Goal: Check status: Check status

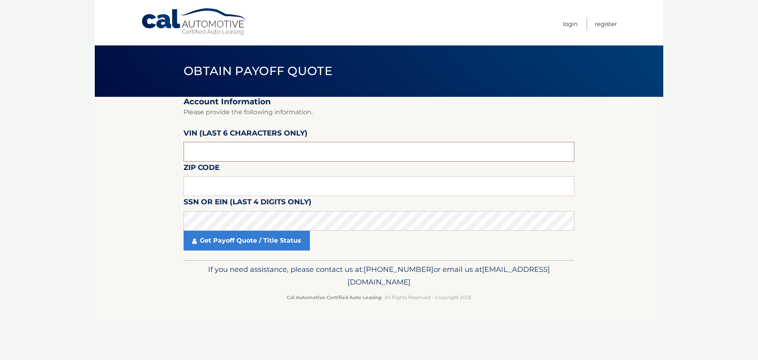
click at [234, 154] on input "text" at bounding box center [379, 152] width 391 height 20
type input "P*****"
type input "003148"
click at [231, 179] on input "text" at bounding box center [379, 186] width 391 height 20
type input "19446"
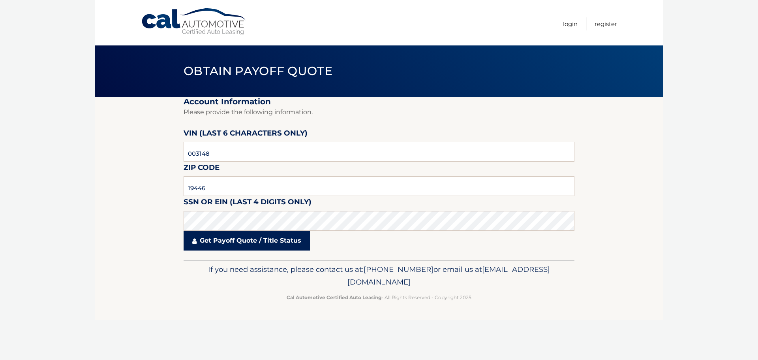
click at [228, 243] on link "Get Payoff Quote / Title Status" at bounding box center [247, 241] width 126 height 20
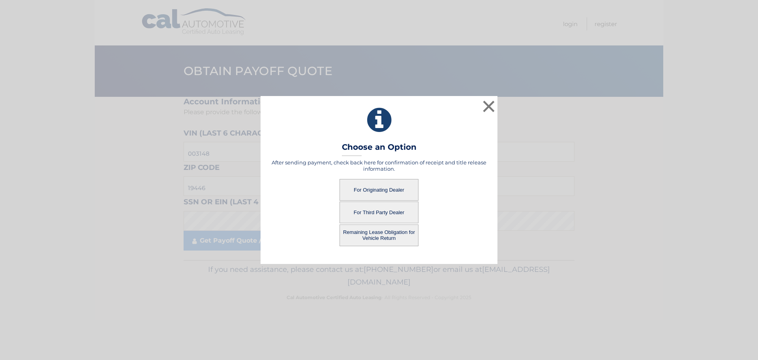
click at [367, 191] on button "For Originating Dealer" at bounding box center [379, 190] width 79 height 22
click at [358, 189] on button "For Originating Dealer" at bounding box center [379, 190] width 79 height 22
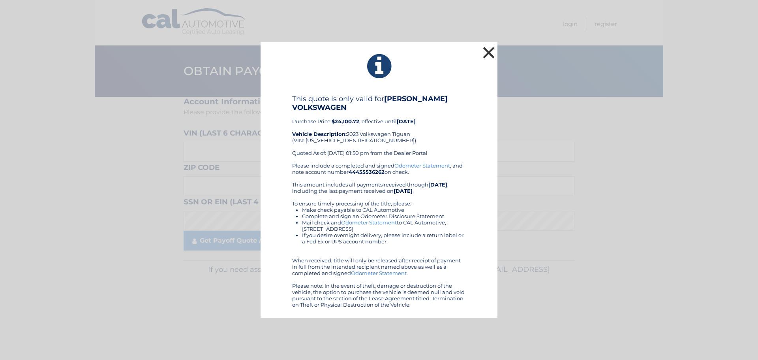
click at [489, 51] on button "×" at bounding box center [489, 53] width 16 height 16
